Goal: Information Seeking & Learning: Learn about a topic

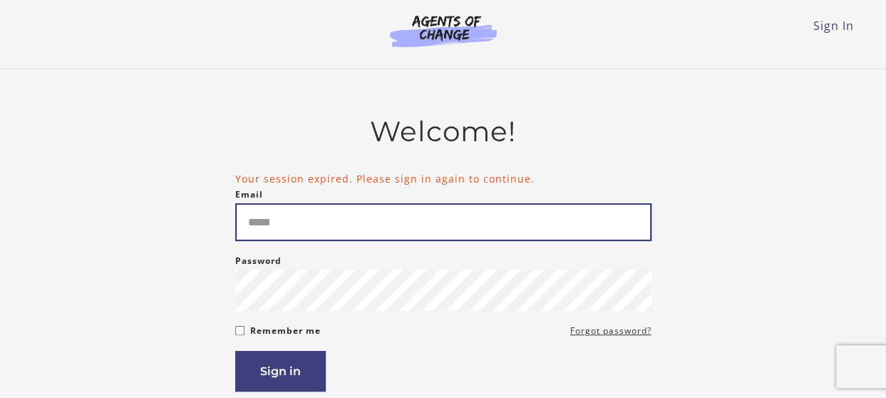
click at [336, 228] on input "Email" at bounding box center [443, 222] width 416 height 38
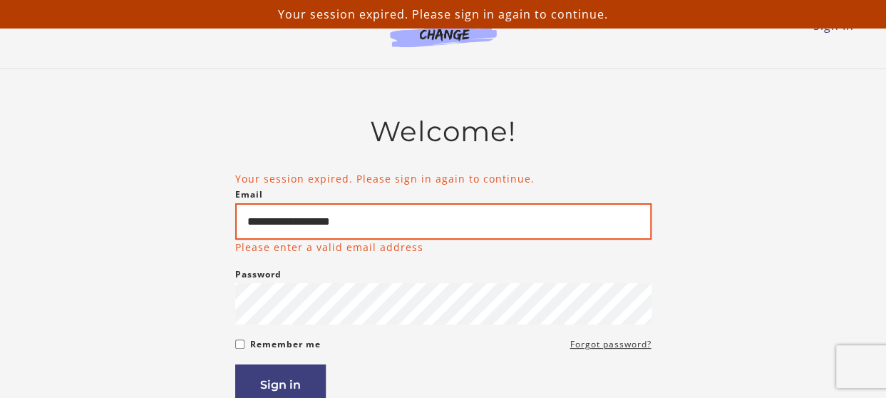
click at [479, 224] on input "**********" at bounding box center [443, 221] width 416 height 36
type input "**********"
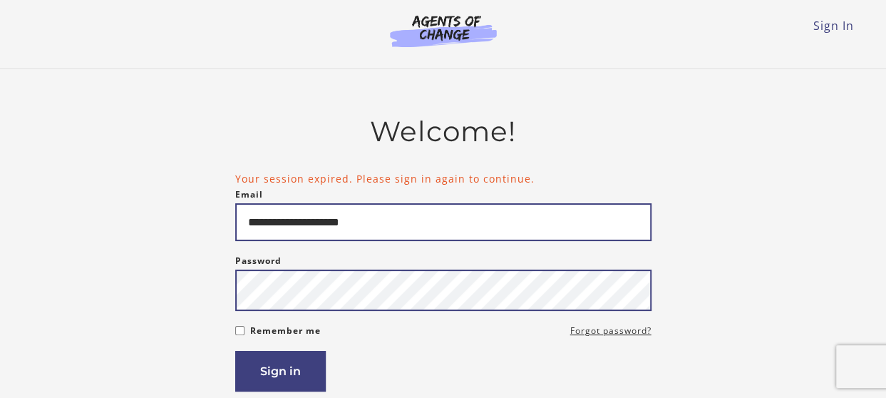
click at [235, 351] on button "Sign in" at bounding box center [280, 371] width 91 height 41
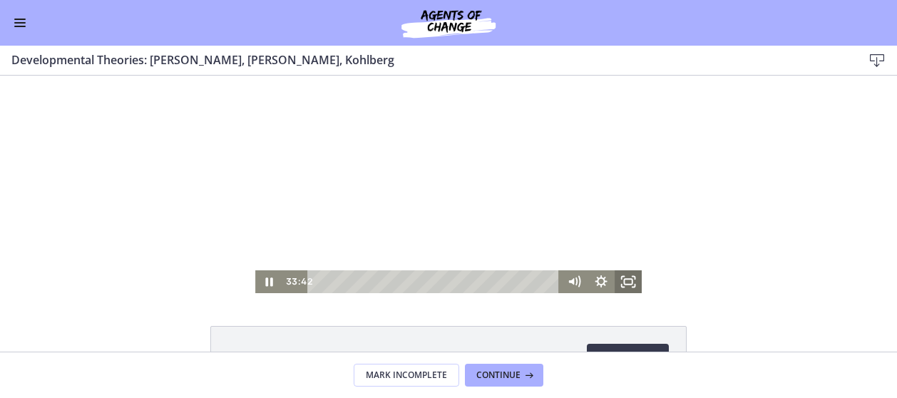
click at [626, 284] on icon "Fullscreen" at bounding box center [628, 281] width 27 height 23
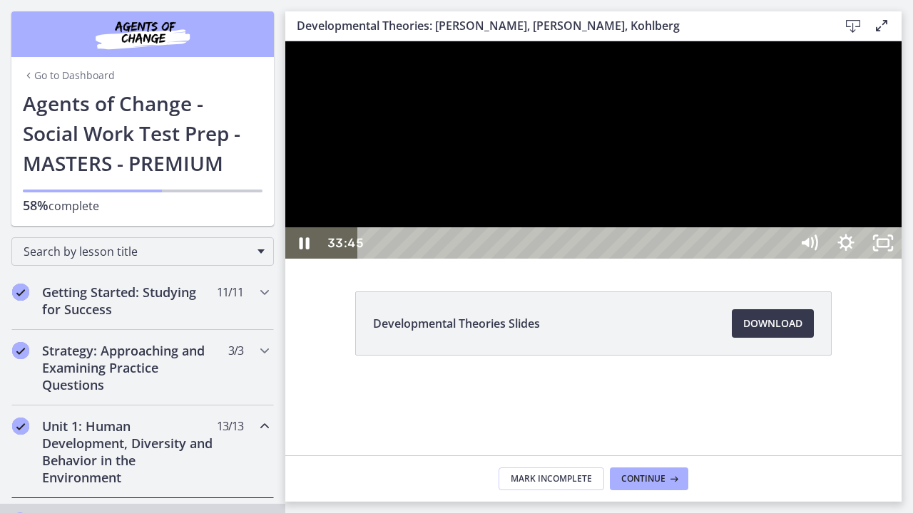
click at [375, 259] on div "Playbar" at bounding box center [576, 242] width 410 height 31
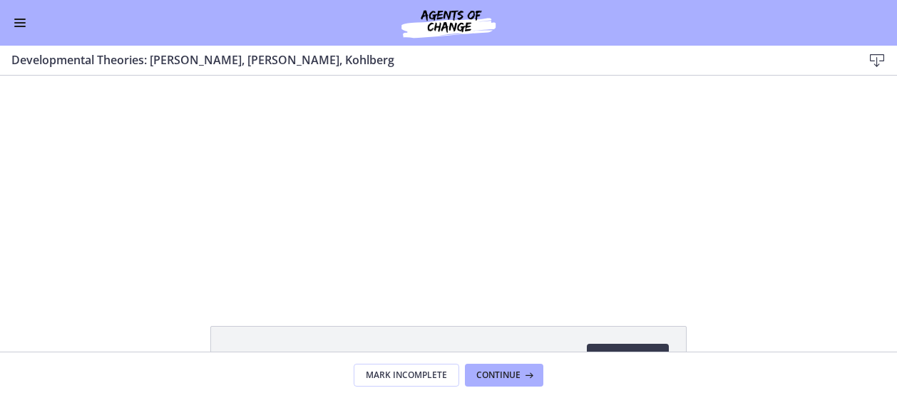
click at [24, 22] on span "Enable menu" at bounding box center [19, 22] width 11 height 1
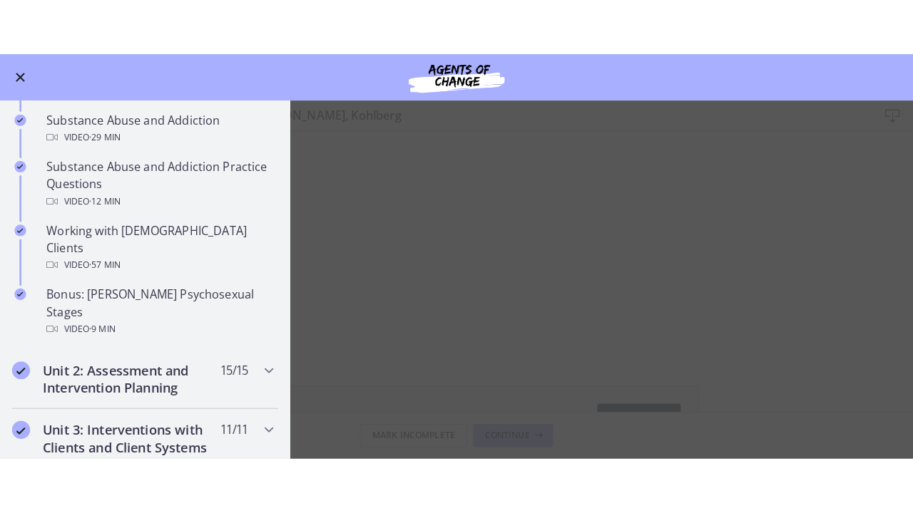
scroll to position [881, 0]
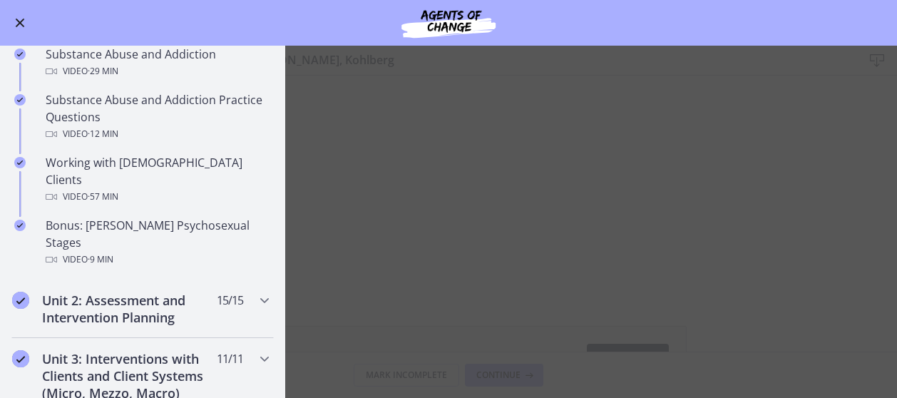
click at [803, 135] on main "Developmental Theories: [PERSON_NAME], [PERSON_NAME], Kohlberg Download Enable …" at bounding box center [448, 222] width 897 height 352
click at [18, 18] on button "Enable menu" at bounding box center [19, 22] width 17 height 17
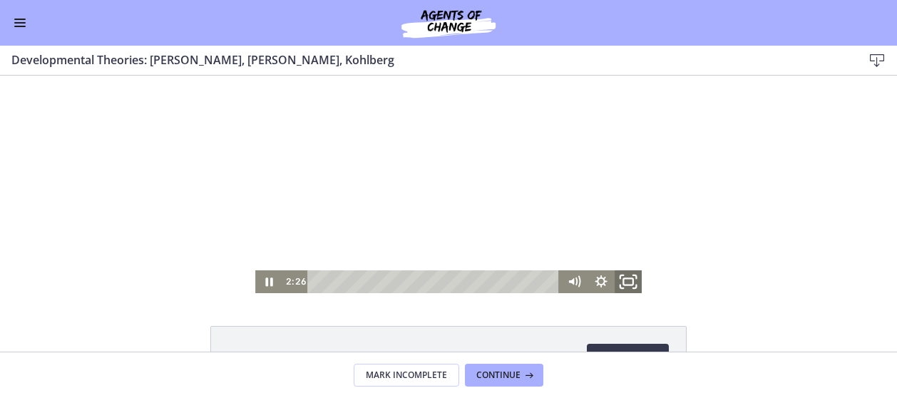
click at [626, 280] on icon "Fullscreen" at bounding box center [628, 281] width 33 height 27
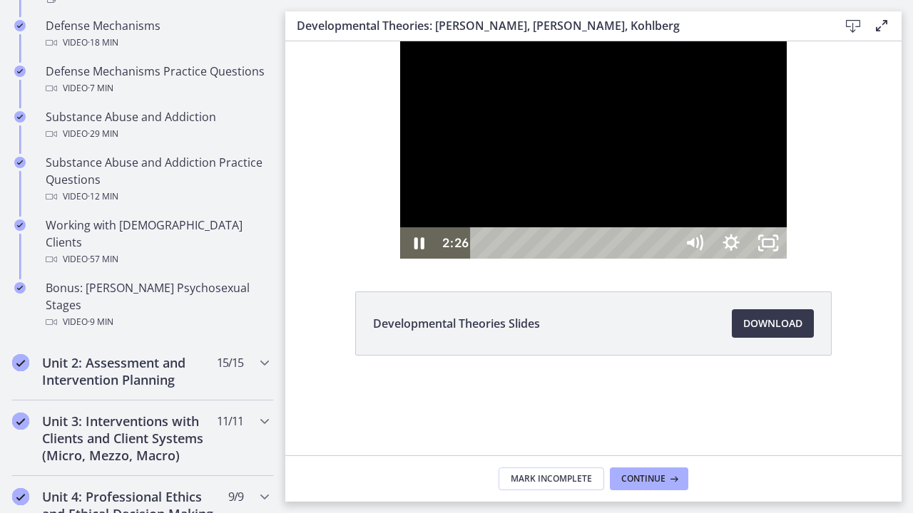
scroll to position [884, 0]
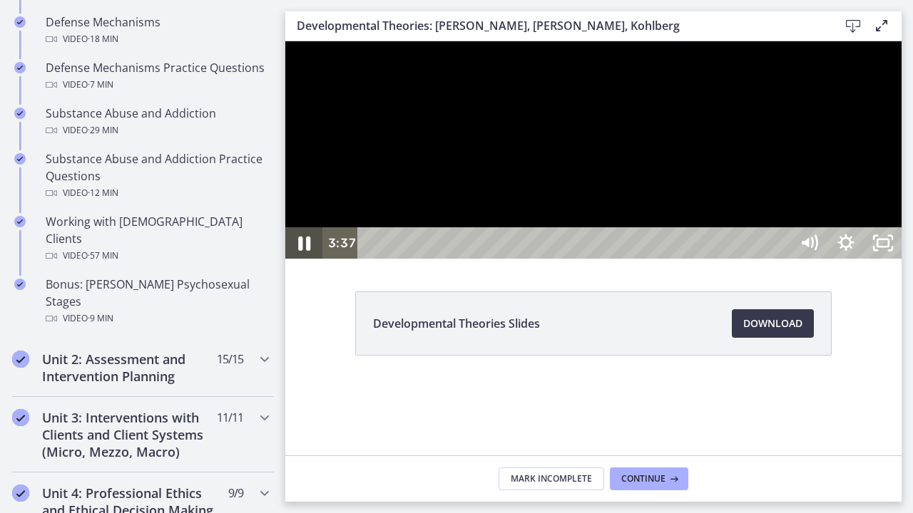
click at [303, 262] on icon "Pause" at bounding box center [304, 244] width 44 height 38
